Goal: Task Accomplishment & Management: Use online tool/utility

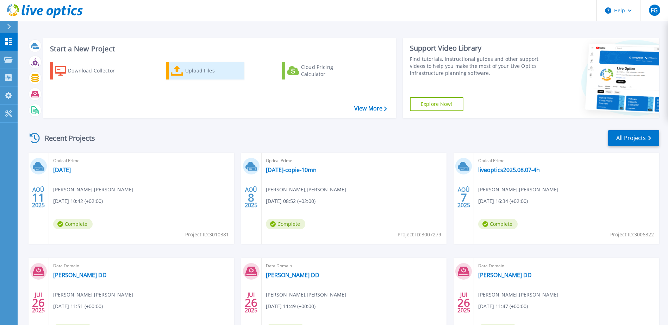
click at [199, 69] on div "Upload Files" at bounding box center [213, 71] width 56 height 14
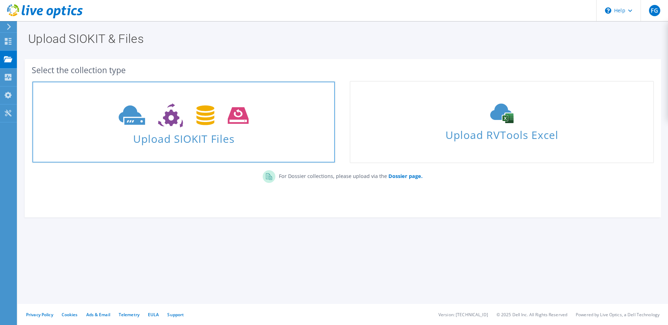
click at [229, 144] on span "Upload SIOKIT Files" at bounding box center [183, 136] width 303 height 15
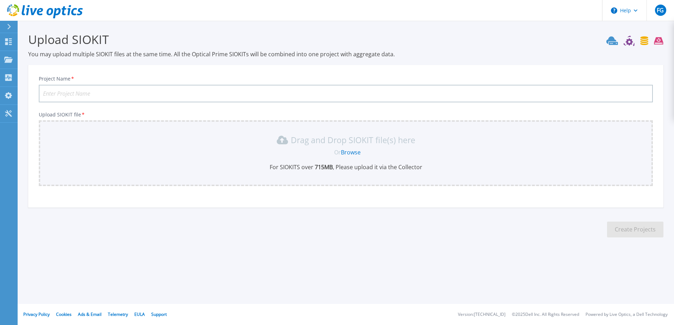
click at [349, 151] on link "Browse" at bounding box center [351, 153] width 20 height 8
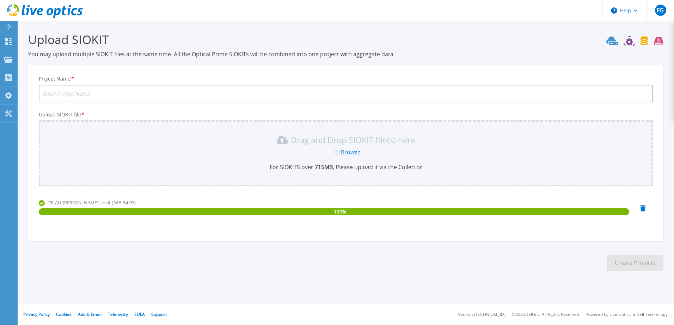
click at [176, 91] on input "Project Name *" at bounding box center [346, 94] width 614 height 18
type input "Analyse.Post.Intervention.Aout.2025"
click at [641, 262] on button "Create Projects" at bounding box center [635, 263] width 56 height 16
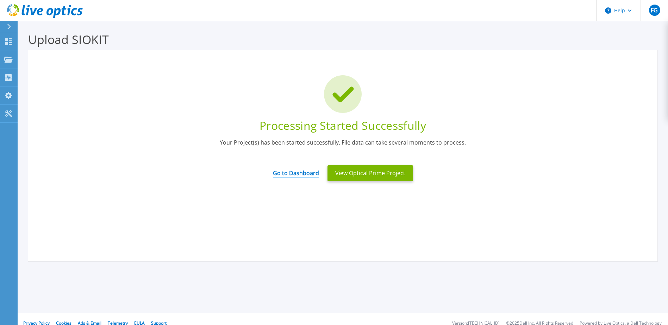
click at [302, 175] on link "Go to Dashboard" at bounding box center [296, 171] width 46 height 14
